Goal: Task Accomplishment & Management: Manage account settings

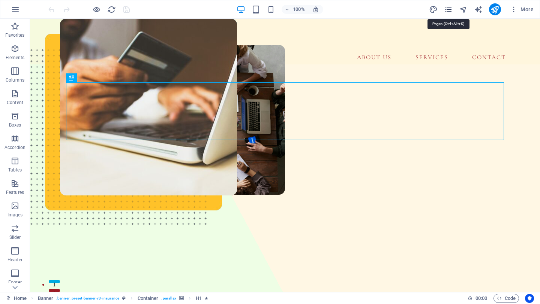
click at [449, 8] on icon "pages" at bounding box center [448, 9] width 9 height 9
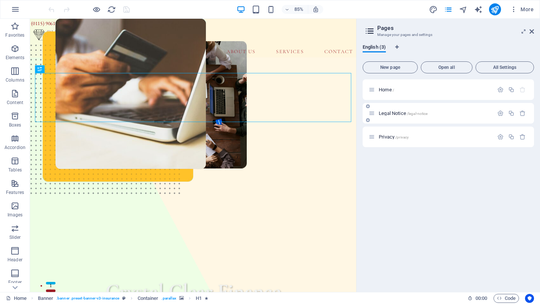
click at [387, 114] on span "Legal Notice /legal-notice" at bounding box center [402, 114] width 49 height 6
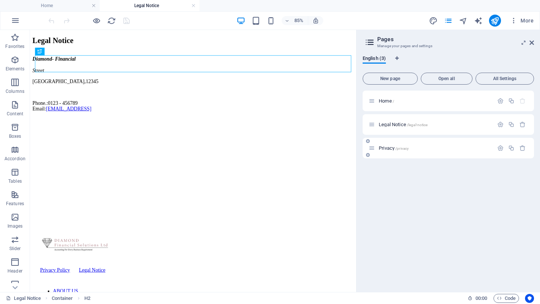
click at [386, 146] on span "Privacy /privacy" at bounding box center [393, 148] width 30 height 6
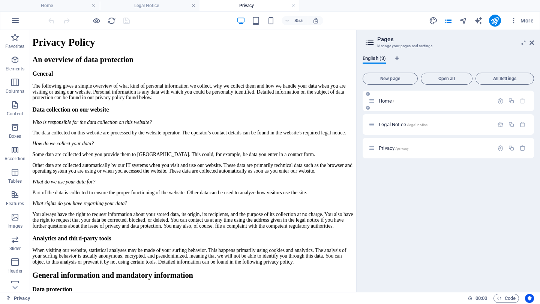
click at [385, 104] on div "Home /" at bounding box center [430, 101] width 125 height 9
click at [385, 102] on span "Home /" at bounding box center [385, 101] width 15 height 6
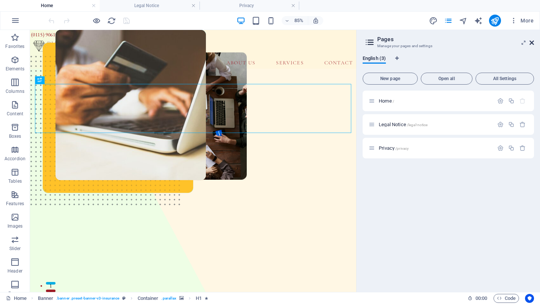
click at [531, 42] on icon at bounding box center [531, 43] width 4 height 6
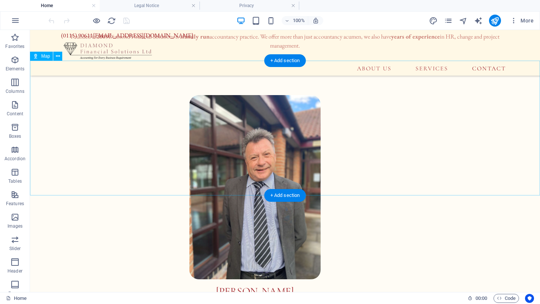
scroll to position [2911, 0]
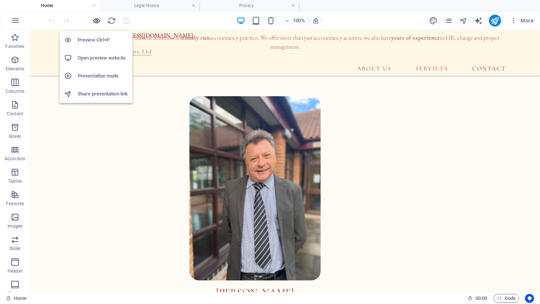
click at [96, 23] on icon "button" at bounding box center [96, 20] width 9 height 9
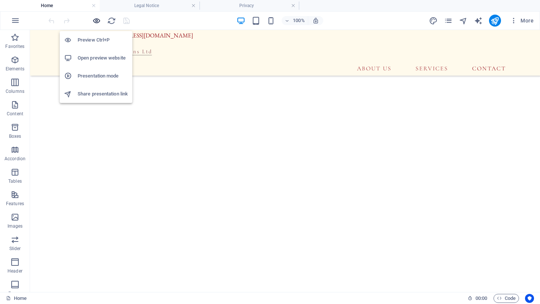
scroll to position [2866, 0]
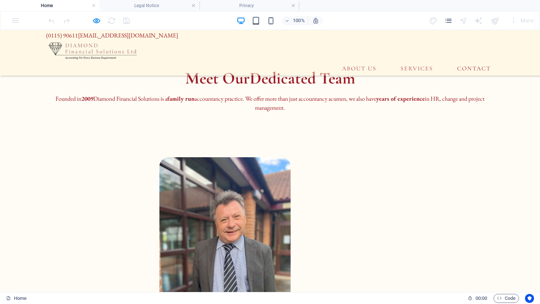
scroll to position [2871, 0]
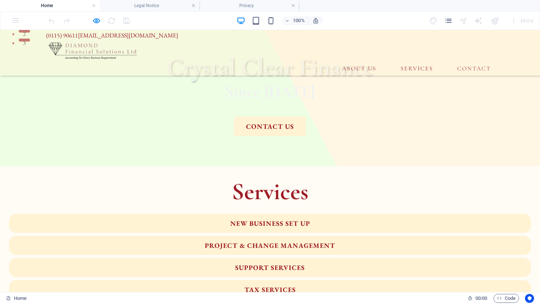
scroll to position [0, 0]
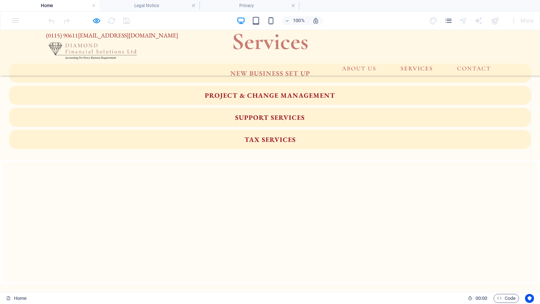
click at [114, 42] on img at bounding box center [93, 51] width 94 height 22
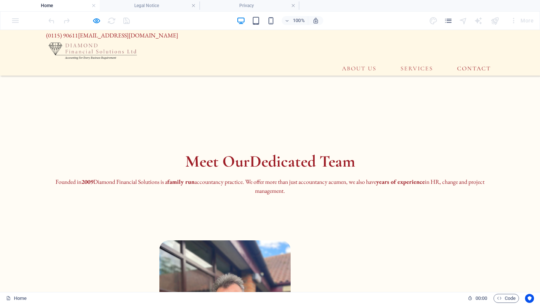
scroll to position [2594, 0]
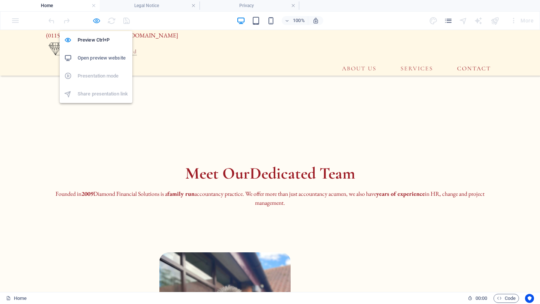
click at [99, 21] on icon "button" at bounding box center [96, 20] width 9 height 9
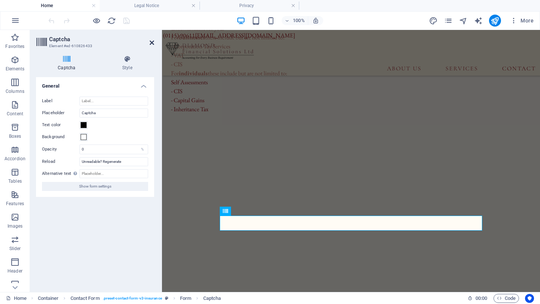
click at [151, 41] on icon at bounding box center [151, 43] width 4 height 6
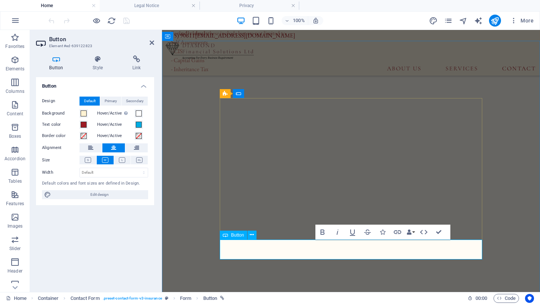
scroll to position [2599, 0]
click at [131, 54] on div "Button Style Link Button Design Default Primary Secondary Background Hover/Acti…" at bounding box center [95, 170] width 130 height 243
click at [134, 57] on icon at bounding box center [136, 58] width 35 height 7
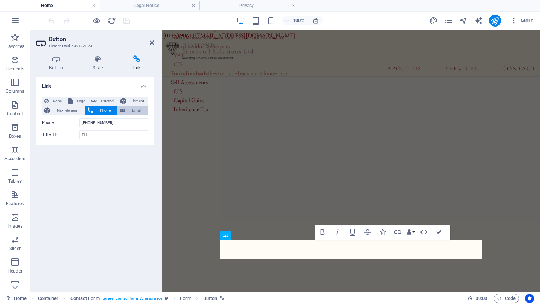
click at [128, 107] on span "Email" at bounding box center [136, 110] width 18 height 9
click at [104, 123] on input "[EMAIL_ADDRESS][DOMAIN_NAME]" at bounding box center [113, 122] width 69 height 9
type input "[EMAIL_ADDRESS][DOMAIN_NAME]"
click at [132, 151] on div "Link None Page External Element Next element Phone Email Page Home Legal Notice…" at bounding box center [95, 181] width 118 height 209
click at [123, 21] on icon "save" at bounding box center [126, 20] width 9 height 9
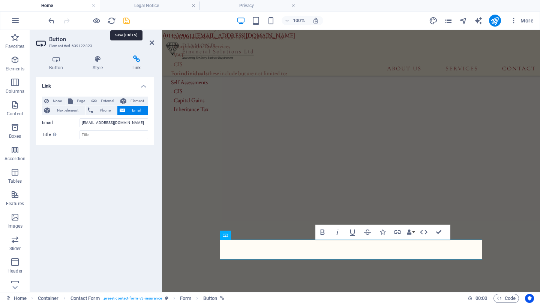
checkbox input "false"
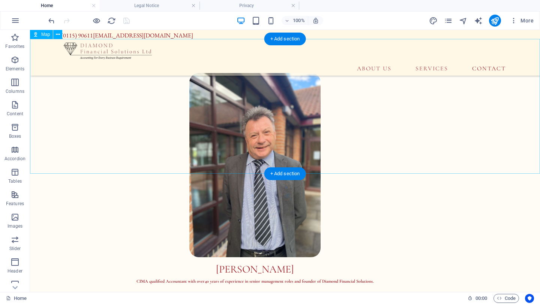
scroll to position [2899, 0]
